Goal: Task Accomplishment & Management: Manage account settings

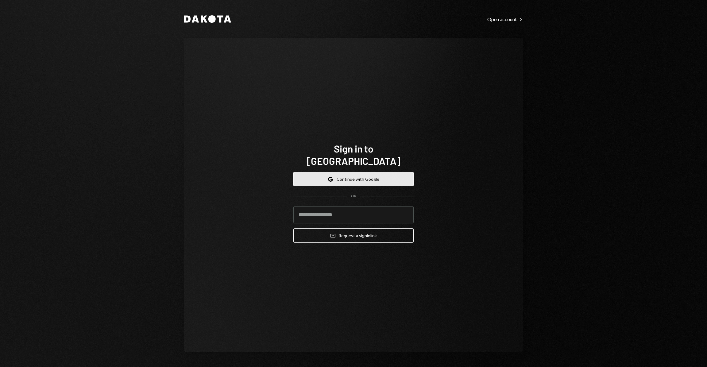
click at [398, 172] on button "Google Continue with Google" at bounding box center [354, 179] width 120 height 14
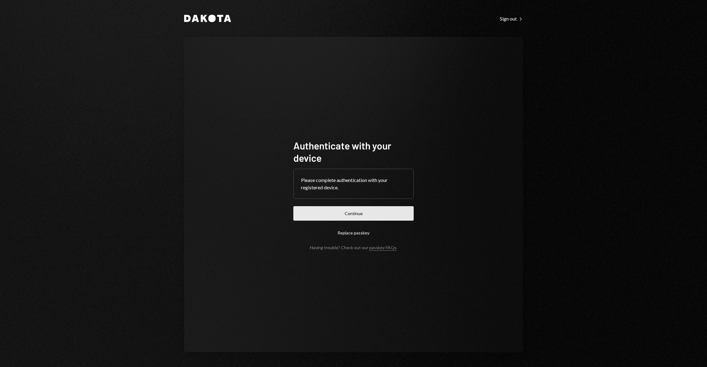
click at [399, 211] on button "Continue" at bounding box center [354, 213] width 120 height 14
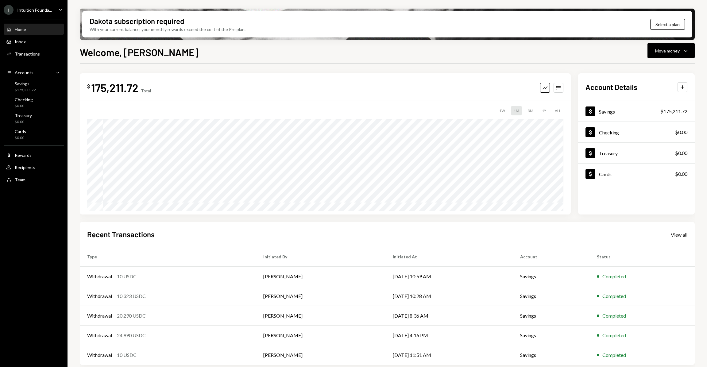
click at [48, 13] on div "I Intuition Founda..." at bounding box center [28, 10] width 48 height 10
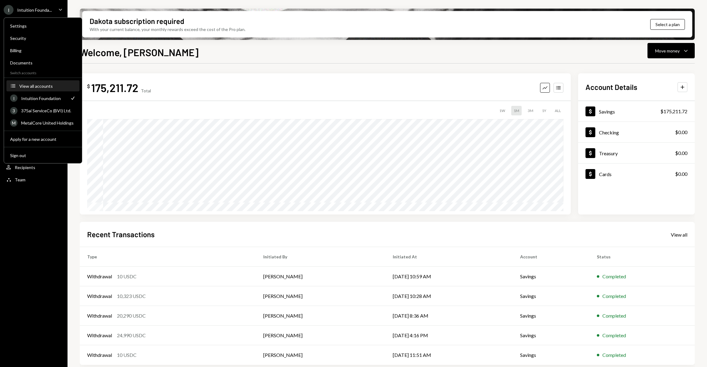
click at [54, 86] on div "View all accounts" at bounding box center [47, 85] width 57 height 5
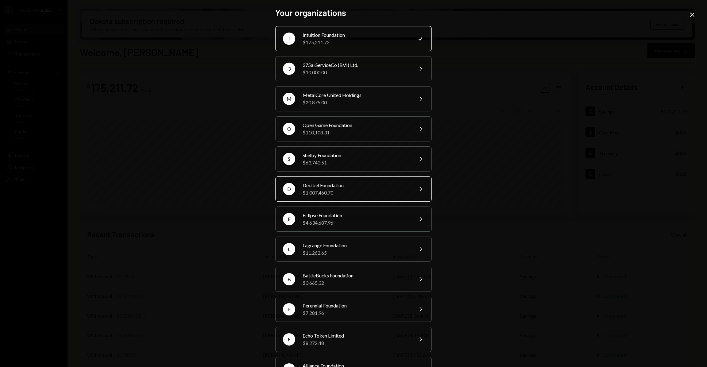
click at [329, 184] on div "Decibel Foundation" at bounding box center [356, 185] width 107 height 7
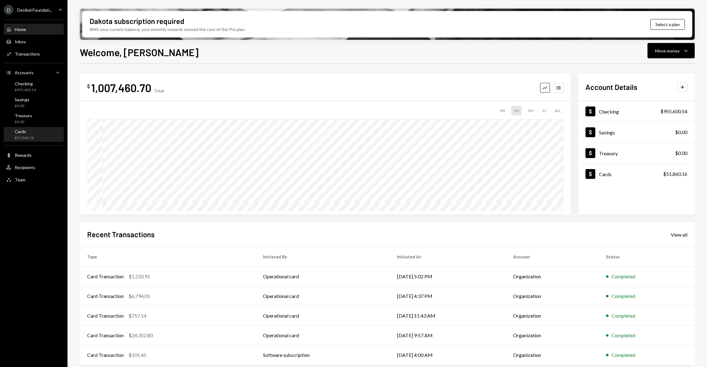
click at [36, 131] on div "Cards $51,860.16" at bounding box center [33, 135] width 55 height 12
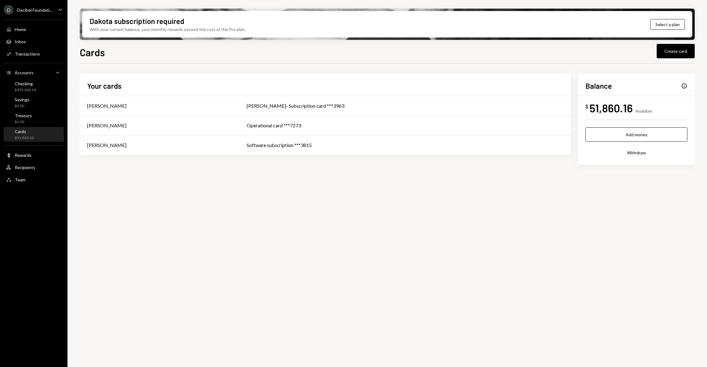
click at [607, 106] on div "51,860.16" at bounding box center [611, 108] width 43 height 14
copy div "51,860.16"
click at [32, 88] on div "$955,600.54" at bounding box center [25, 90] width 21 height 5
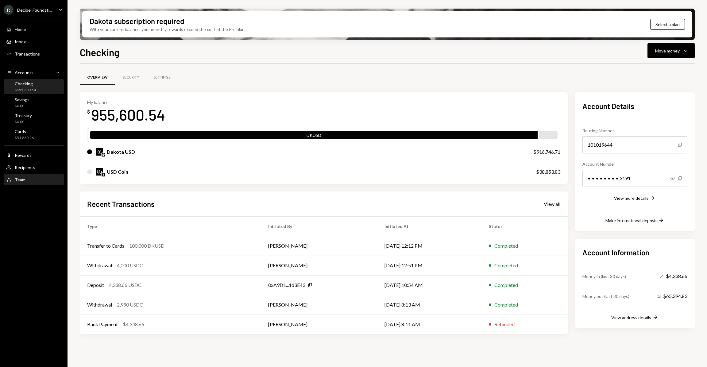
click at [30, 180] on div "Team Team" at bounding box center [33, 180] width 55 height 6
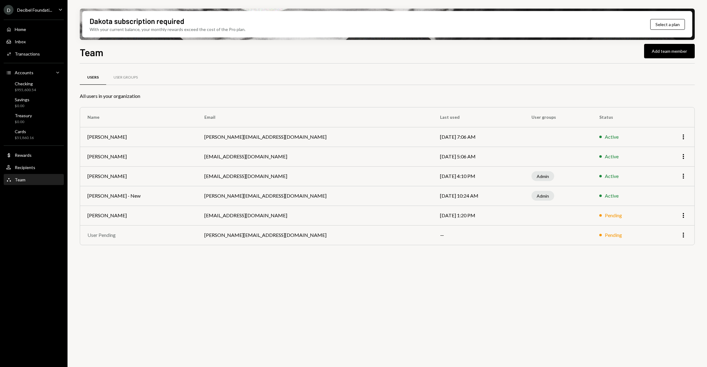
click at [33, 179] on div "Team Team" at bounding box center [33, 180] width 55 height 6
click at [30, 165] on div "Recipients" at bounding box center [25, 167] width 21 height 5
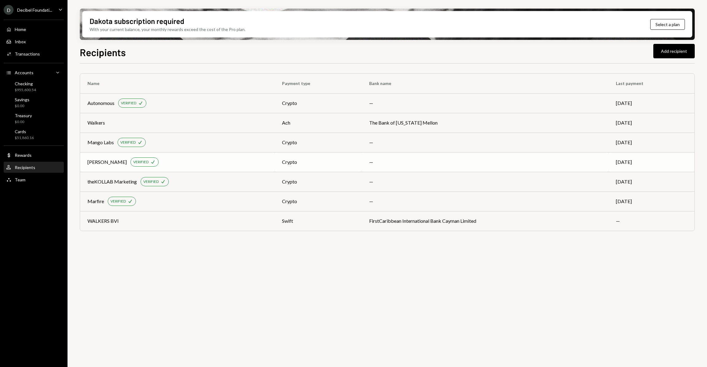
drag, startPoint x: 89, startPoint y: 163, endPoint x: 123, endPoint y: 164, distance: 33.5
click at [123, 164] on div "[PERSON_NAME]" at bounding box center [107, 161] width 39 height 7
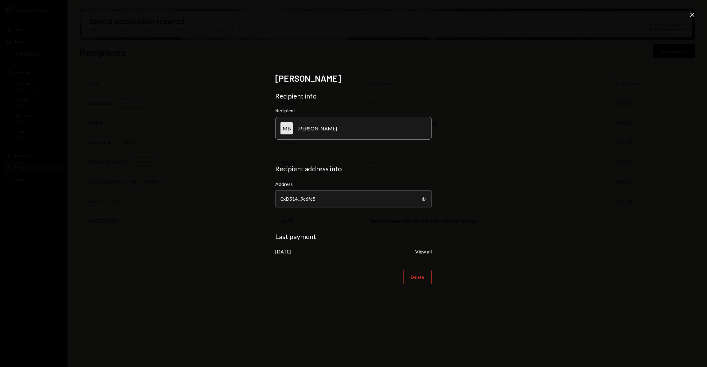
copy div "[PERSON_NAME]"
click at [316, 126] on div "[PERSON_NAME]" at bounding box center [317, 129] width 39 height 6
copy div "[PERSON_NAME]"
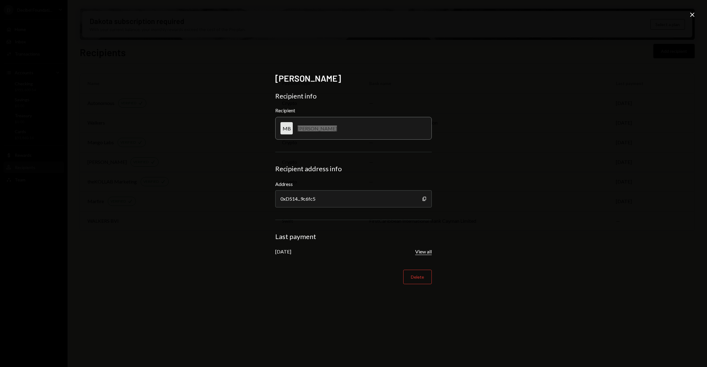
click at [427, 253] on button "View all" at bounding box center [423, 252] width 17 height 6
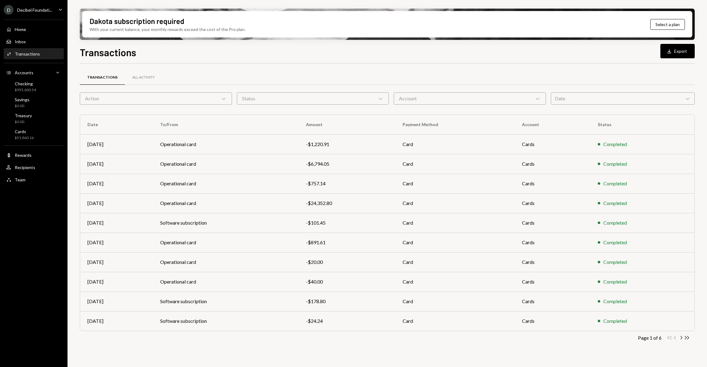
click at [143, 100] on div "Action Chevron Down" at bounding box center [156, 98] width 152 height 12
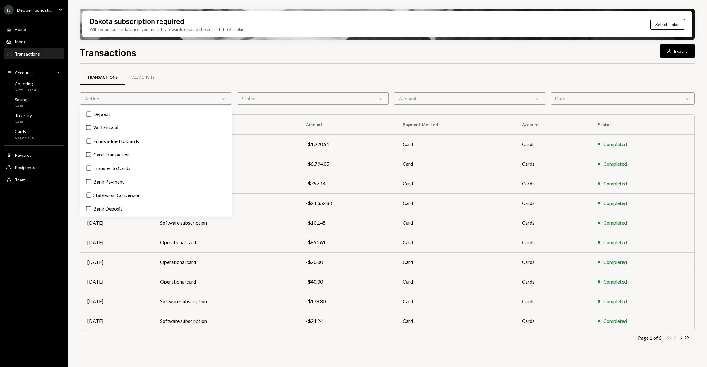
click at [437, 102] on div "Account Chevron Down" at bounding box center [470, 98] width 152 height 12
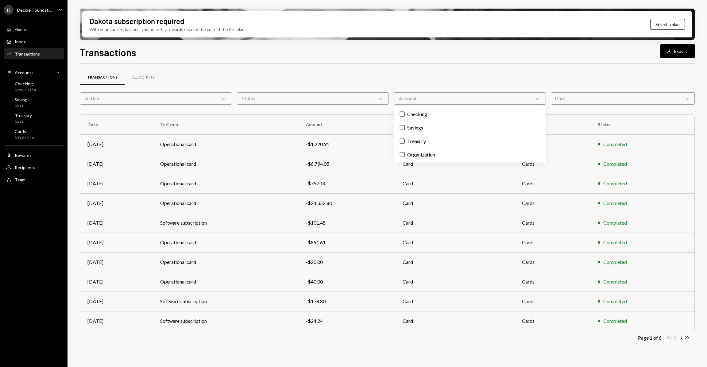
click at [178, 103] on div "Action Chevron Down" at bounding box center [156, 98] width 152 height 12
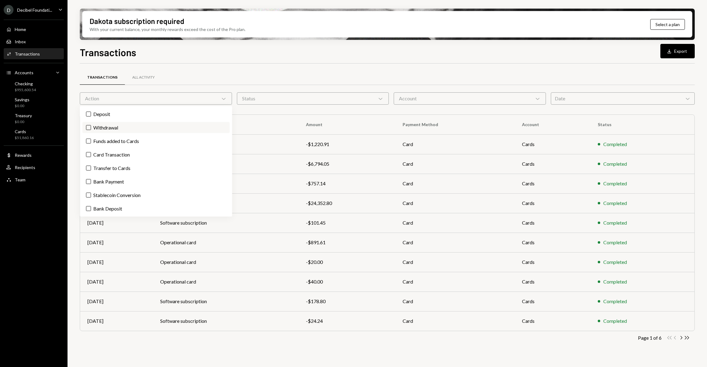
click at [116, 130] on label "Withdrawal" at bounding box center [155, 127] width 147 height 11
click at [91, 130] on button "Withdrawal" at bounding box center [88, 127] width 5 height 5
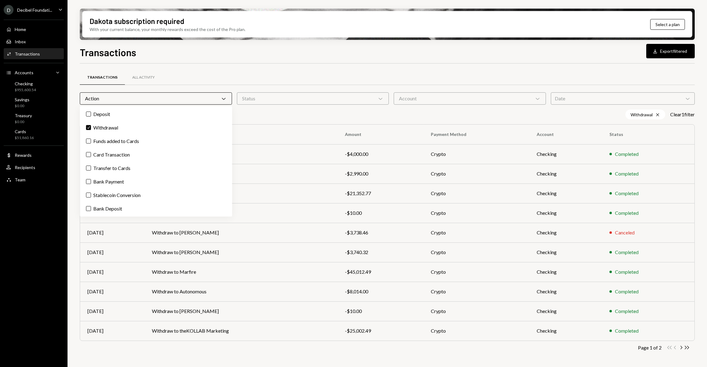
click at [312, 109] on div "Transactions All Activity Action Chevron Down Status Chevron Down Account Chevr…" at bounding box center [387, 219] width 615 height 293
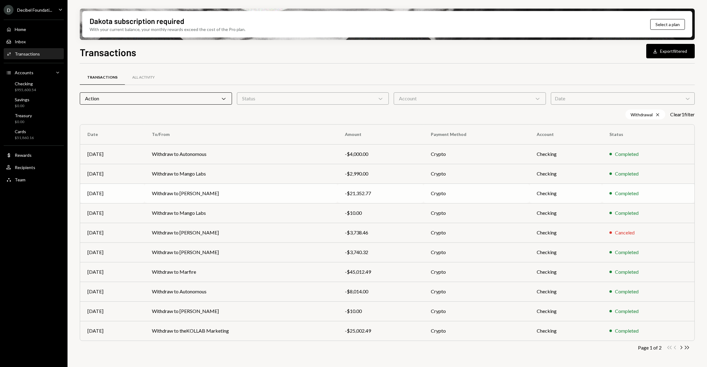
click at [356, 193] on div "-$21,352.77" at bounding box center [380, 193] width 71 height 7
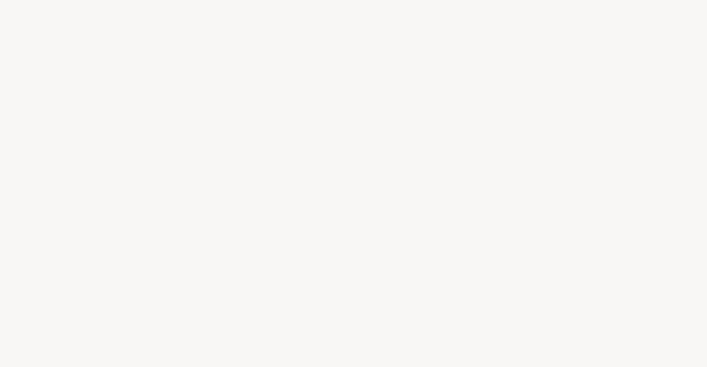
click at [356, 193] on div at bounding box center [353, 183] width 707 height 367
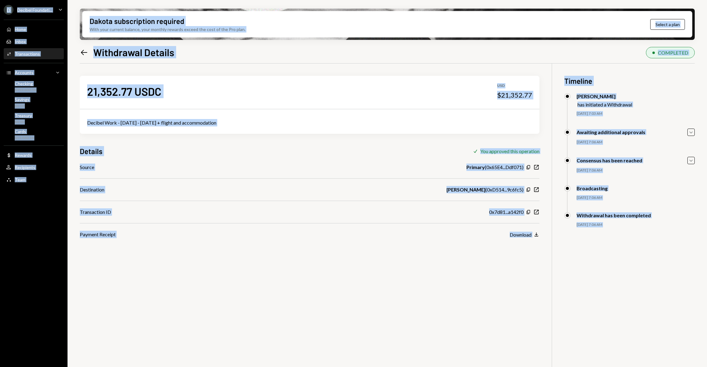
click at [361, 272] on div "21,352.77 USDC USD $21,352.77 Decibel Work - July 1st - 31st + flight and accom…" at bounding box center [387, 247] width 615 height 367
click at [264, 280] on div "21,352.77 USDC USD $21,352.77 Decibel Work - July 1st - 31st + flight and accom…" at bounding box center [387, 247] width 615 height 367
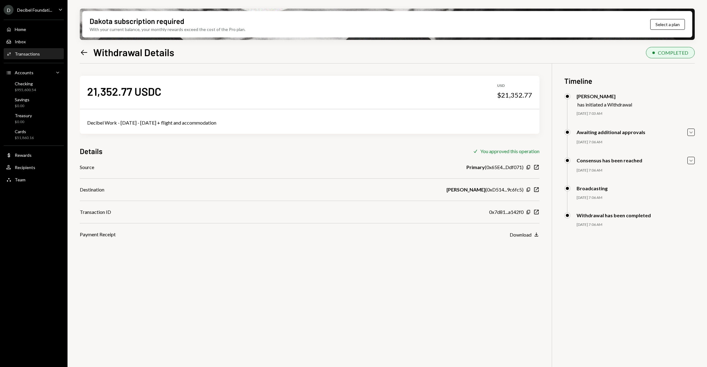
click at [117, 95] on div "21,352.77 USDC" at bounding box center [124, 91] width 74 height 14
click at [117, 94] on div "21,352.77 USDC" at bounding box center [124, 91] width 74 height 14
copy div "21,352.77 USDC"
click at [292, 288] on div "21,352.77 USDC USD $21,352.77 Decibel Work - July 1st - 31st + flight and accom…" at bounding box center [387, 247] width 615 height 367
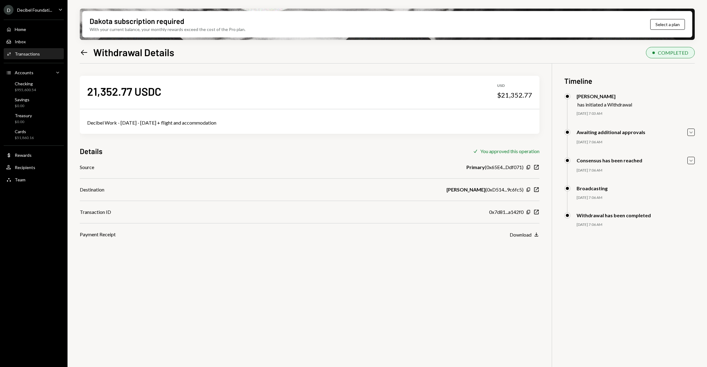
click at [76, 52] on div "Dakota subscription required With your current balance, your monthly rewards ex…" at bounding box center [388, 183] width 640 height 367
click at [83, 52] on icon at bounding box center [84, 52] width 6 height 5
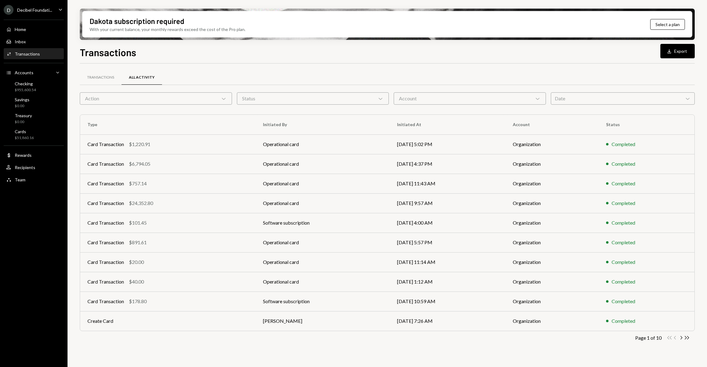
click at [214, 93] on div "Action Chevron Down" at bounding box center [156, 98] width 152 height 12
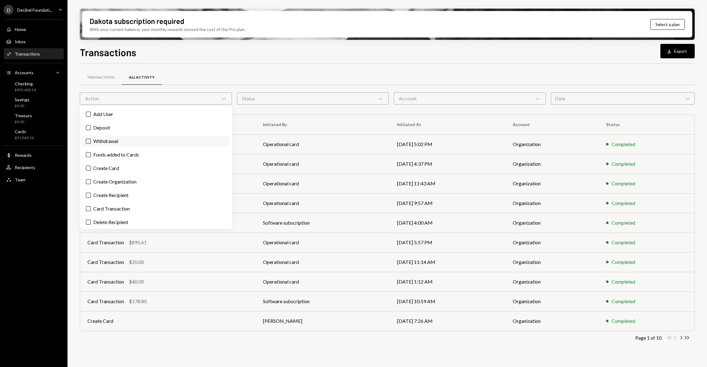
click at [156, 139] on label "Withdrawal" at bounding box center [155, 141] width 147 height 11
click at [91, 139] on button "Withdrawal" at bounding box center [88, 141] width 5 height 5
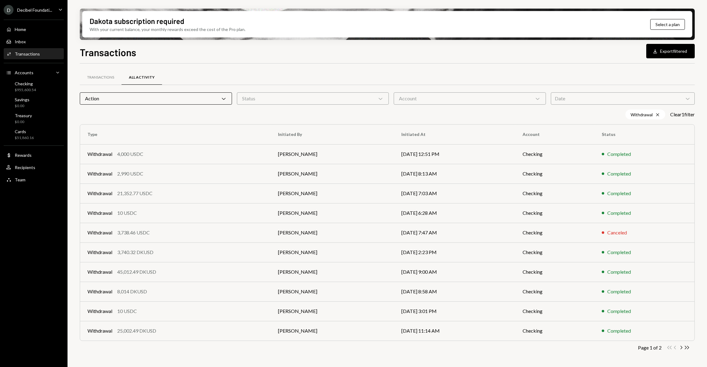
click at [241, 81] on div "Transactions All Activity" at bounding box center [387, 78] width 615 height 16
click at [325, 101] on div "Status Chevron Down" at bounding box center [313, 98] width 152 height 12
click at [339, 84] on div "Transactions All Activity" at bounding box center [387, 78] width 615 height 16
click at [400, 104] on div "Account Chevron Down" at bounding box center [470, 98] width 152 height 12
click at [438, 89] on div "Transactions All Activity" at bounding box center [387, 81] width 615 height 23
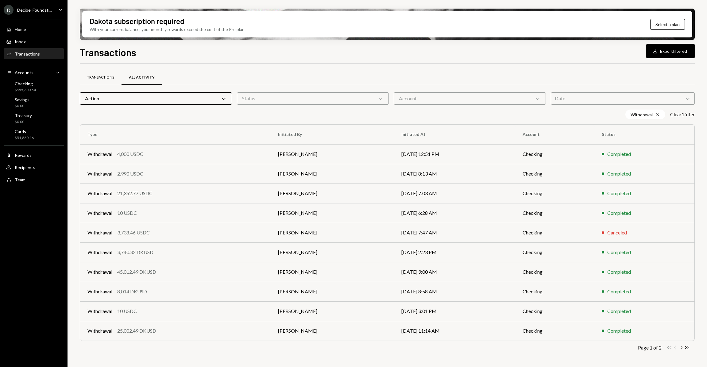
click at [105, 75] on div "Transactions" at bounding box center [100, 77] width 27 height 5
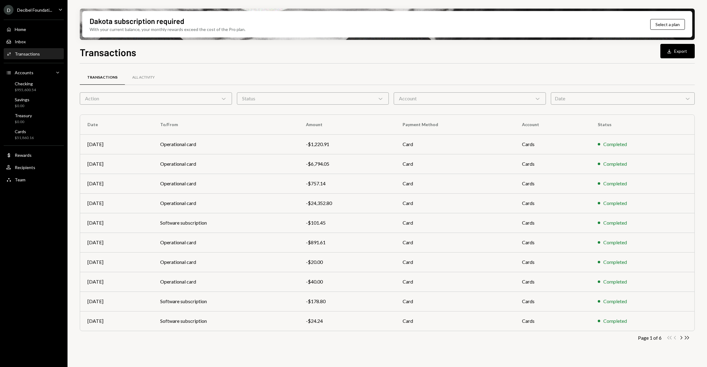
click at [121, 96] on div "Action Chevron Down" at bounding box center [156, 98] width 152 height 12
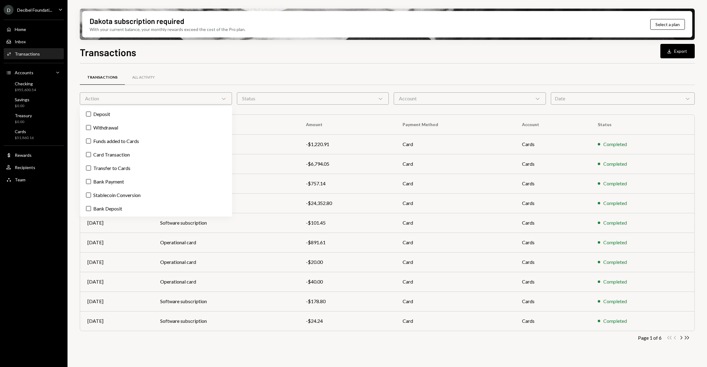
click at [108, 124] on label "Withdrawal" at bounding box center [155, 127] width 147 height 11
click at [91, 125] on button "Withdrawal" at bounding box center [88, 127] width 5 height 5
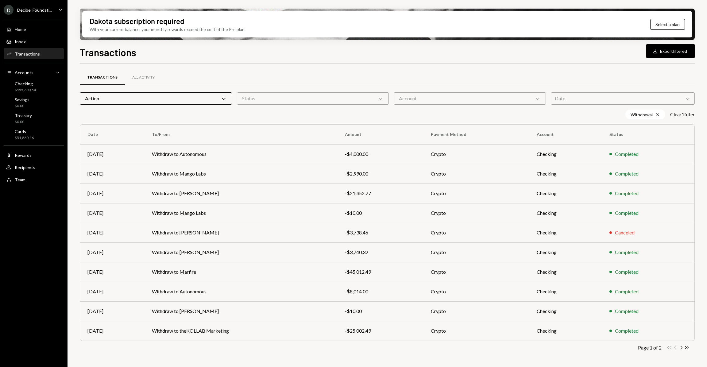
click at [235, 79] on div "Transactions All Activity" at bounding box center [387, 78] width 615 height 16
click at [42, 178] on div "Team Team" at bounding box center [33, 180] width 55 height 6
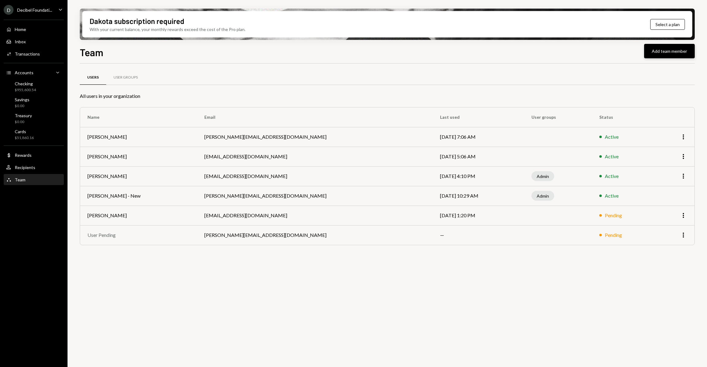
click at [669, 50] on button "Add team member" at bounding box center [670, 51] width 51 height 14
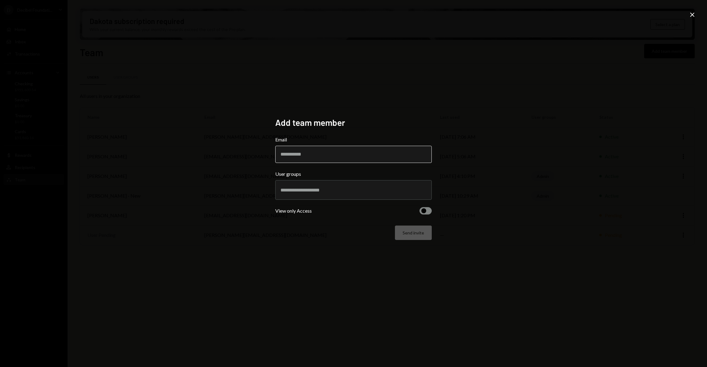
click at [301, 155] on input "Email" at bounding box center [353, 154] width 157 height 17
type input "**********"
click at [316, 192] on input "text" at bounding box center [354, 190] width 146 height 6
click at [315, 212] on li "Admin" at bounding box center [353, 212] width 151 height 17
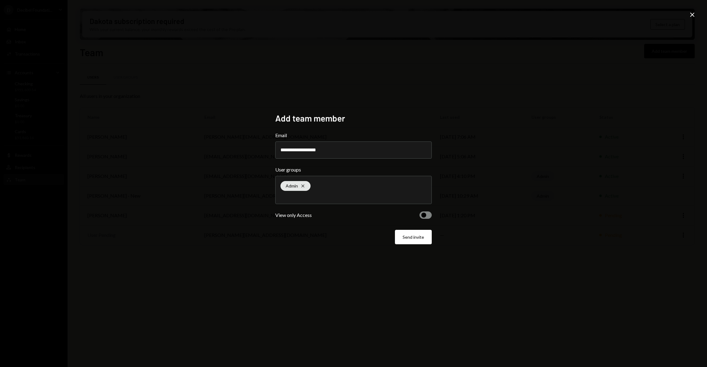
click at [432, 216] on button "button" at bounding box center [426, 215] width 12 height 7
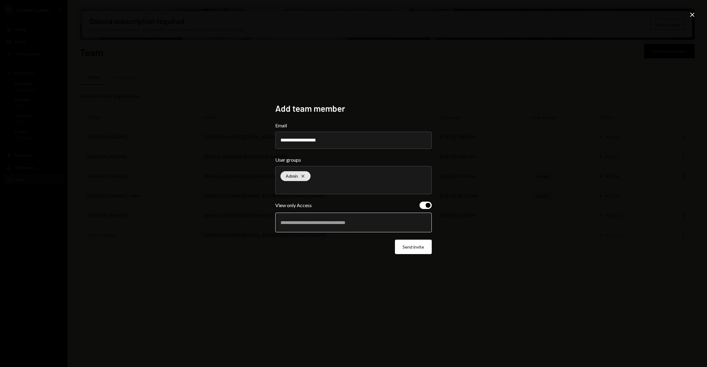
click at [393, 225] on input "text" at bounding box center [354, 223] width 146 height 6
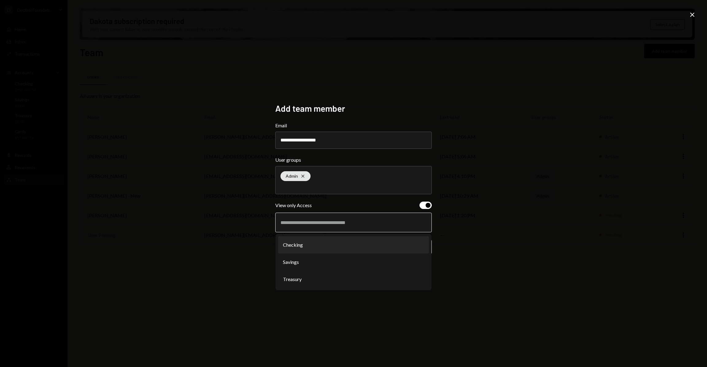
click at [312, 244] on li "Checking" at bounding box center [353, 244] width 151 height 17
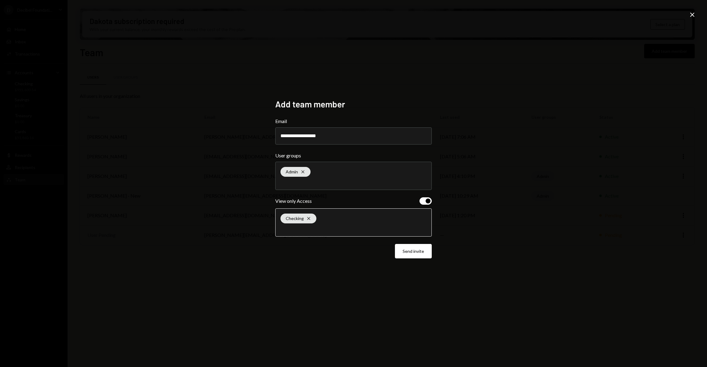
click at [333, 227] on input "text" at bounding box center [354, 229] width 146 height 6
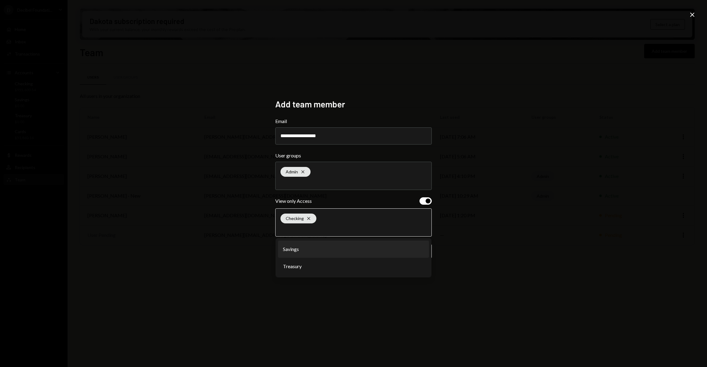
click at [325, 255] on li "Savings" at bounding box center [353, 249] width 151 height 17
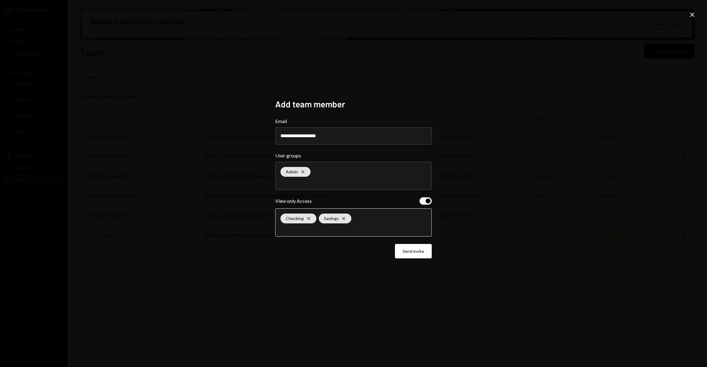
click at [353, 230] on input "text" at bounding box center [354, 229] width 146 height 6
click at [305, 244] on li "Treasury" at bounding box center [353, 249] width 151 height 17
click at [396, 233] on div "Checking Cross Savings Cross Treasury Cross" at bounding box center [354, 223] width 146 height 28
click at [382, 230] on input "text" at bounding box center [354, 229] width 146 height 6
click at [412, 258] on button "Send invite" at bounding box center [413, 251] width 37 height 14
